Goal: Task Accomplishment & Management: Use online tool/utility

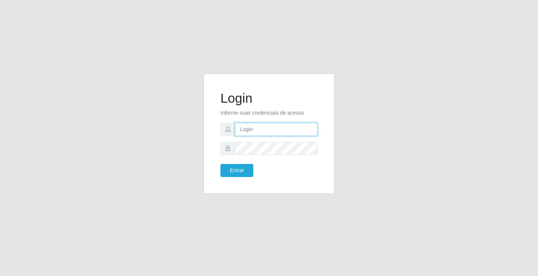
click at [279, 134] on input "text" at bounding box center [276, 129] width 83 height 13
type input "giovanny@ideal"
click at [269, 133] on input "giovanny@ideal" at bounding box center [276, 129] width 83 height 13
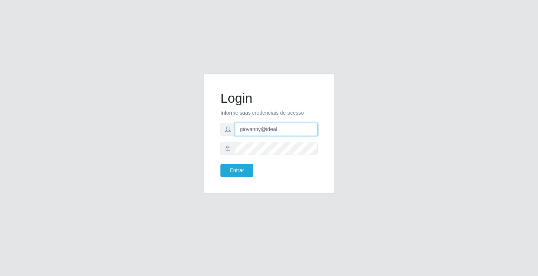
click at [269, 133] on input "giovanny@ideal" at bounding box center [276, 129] width 83 height 13
click at [247, 167] on button "Entrar" at bounding box center [236, 170] width 33 height 13
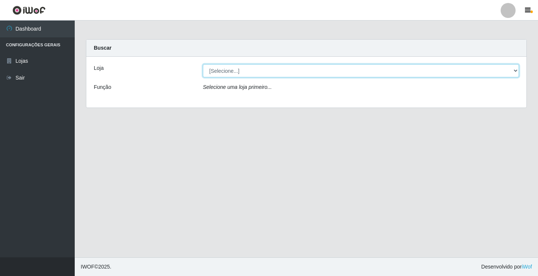
click at [274, 70] on select "[Selecione...] Ideal - Conceição" at bounding box center [361, 70] width 316 height 13
select select "231"
click at [203, 64] on select "[Selecione...] Ideal - Conceição" at bounding box center [361, 70] width 316 height 13
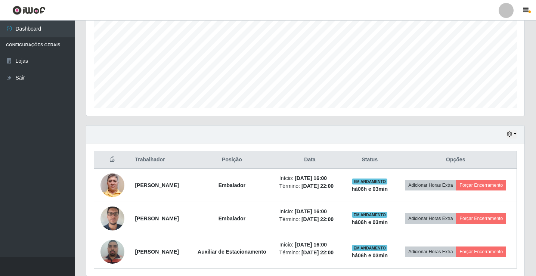
scroll to position [204, 0]
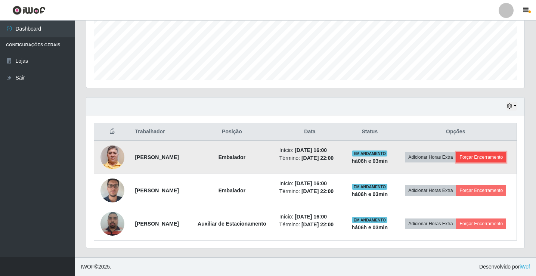
click at [471, 152] on button "Forçar Encerramento" at bounding box center [481, 157] width 50 height 10
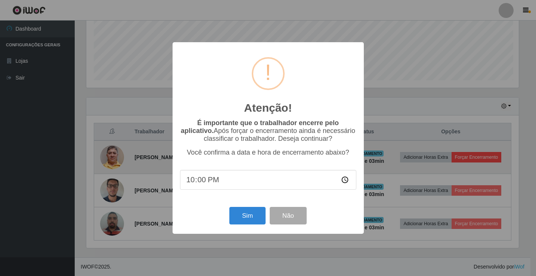
scroll to position [155, 434]
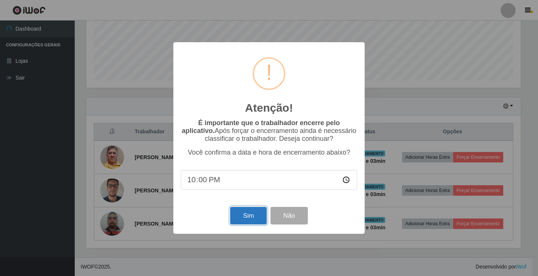
click at [236, 216] on button "Sim" at bounding box center [248, 216] width 36 height 18
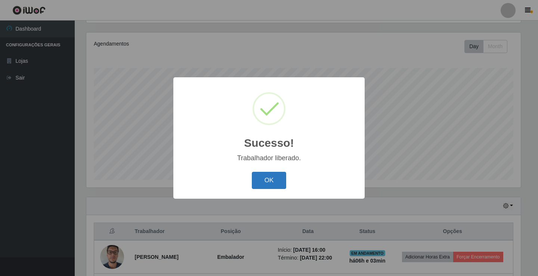
click at [252, 173] on button "OK" at bounding box center [269, 181] width 35 height 18
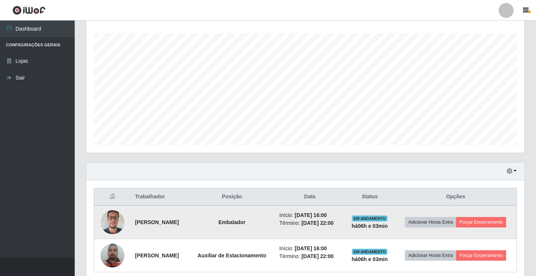
scroll to position [165, 0]
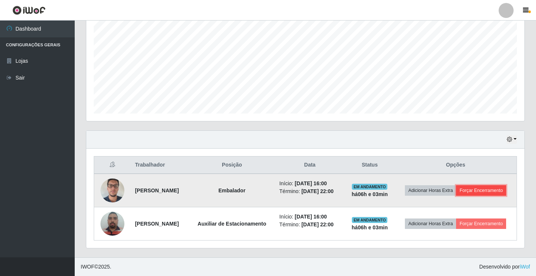
click at [462, 185] on button "Forçar Encerramento" at bounding box center [481, 190] width 50 height 10
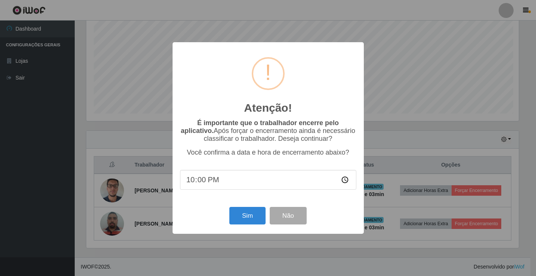
scroll to position [155, 434]
click at [246, 215] on button "Sim" at bounding box center [248, 216] width 36 height 18
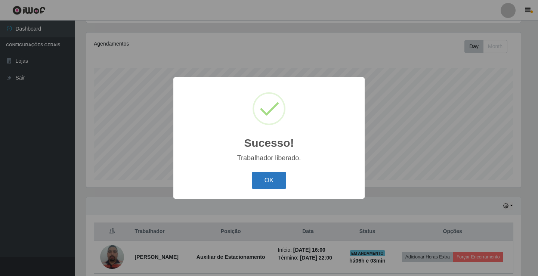
click at [267, 183] on button "OK" at bounding box center [269, 181] width 35 height 18
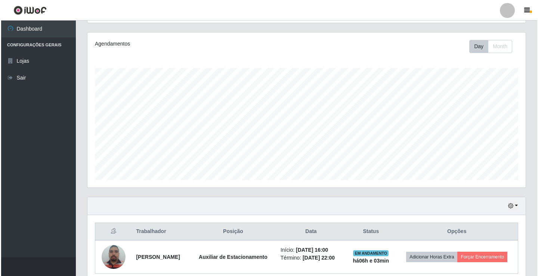
scroll to position [126, 0]
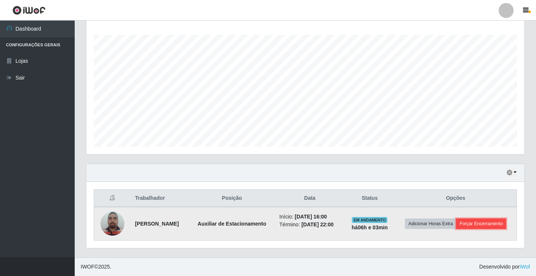
click at [464, 227] on button "Forçar Encerramento" at bounding box center [481, 224] width 50 height 10
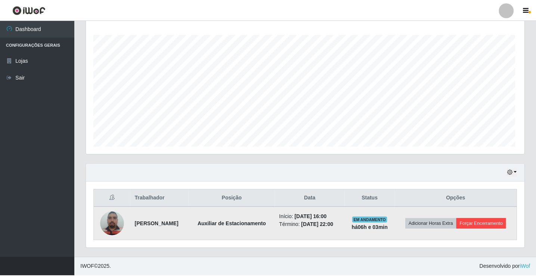
scroll to position [0, 0]
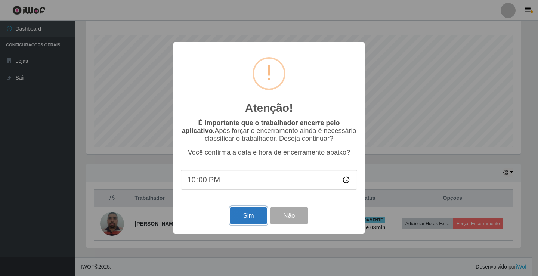
click at [231, 216] on button "Sim" at bounding box center [248, 216] width 36 height 18
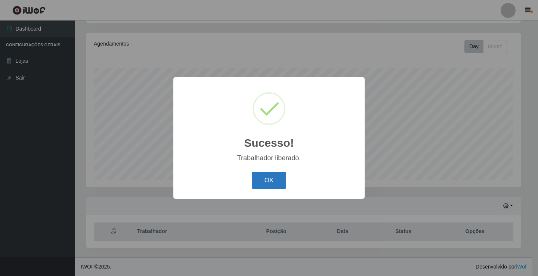
click at [275, 185] on button "OK" at bounding box center [269, 181] width 35 height 18
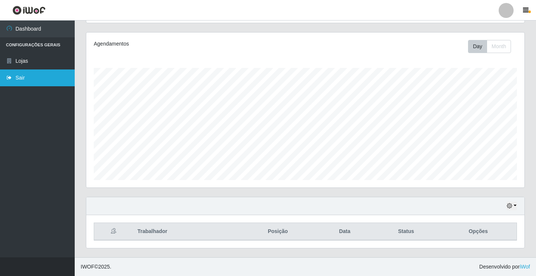
click at [36, 78] on link "Sair" at bounding box center [37, 77] width 75 height 17
